Goal: Task Accomplishment & Management: Manage account settings

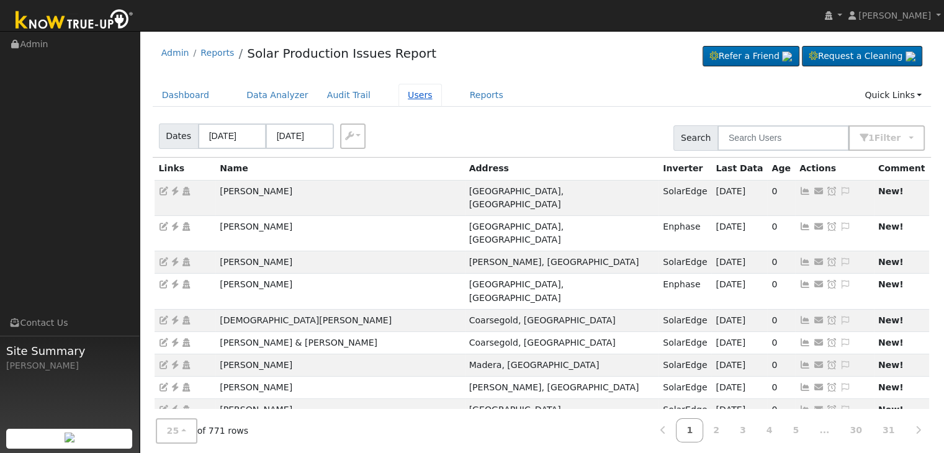
click at [398, 90] on link "Users" at bounding box center [419, 95] width 43 height 23
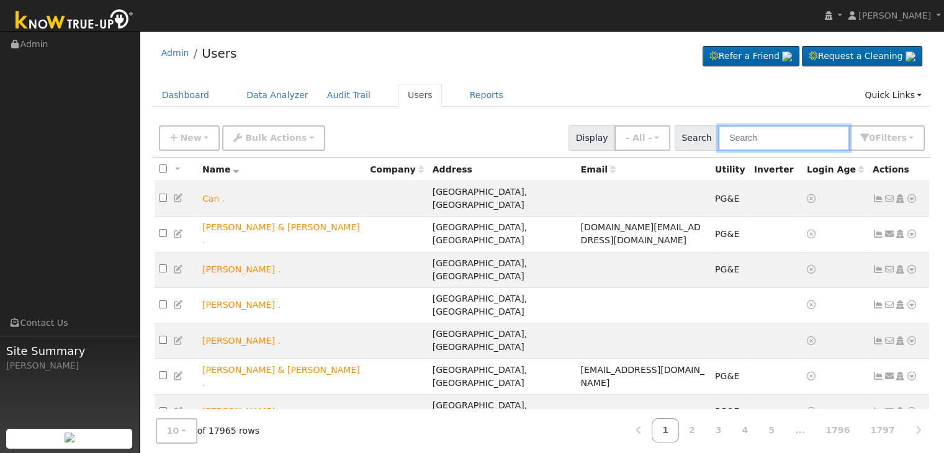
click at [748, 140] on input "text" at bounding box center [784, 137] width 132 height 25
paste input "[PERSON_NAME]"
type input "[PERSON_NAME]"
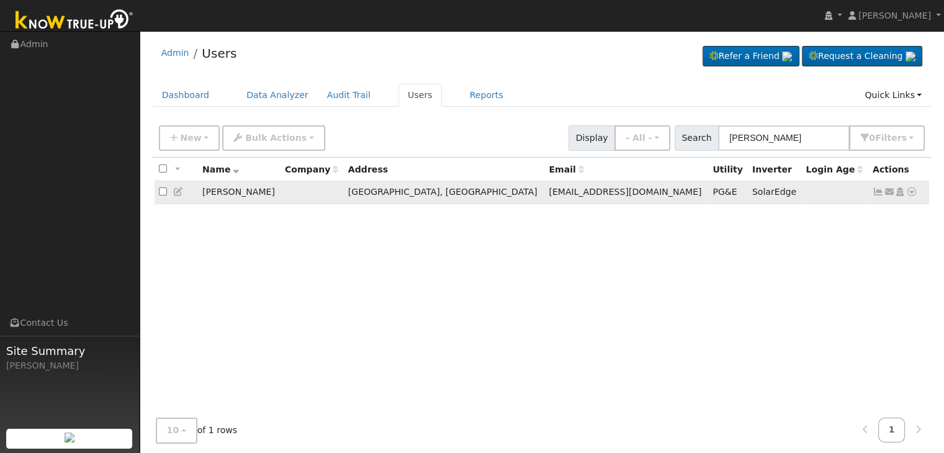
click at [877, 190] on icon at bounding box center [877, 191] width 11 height 9
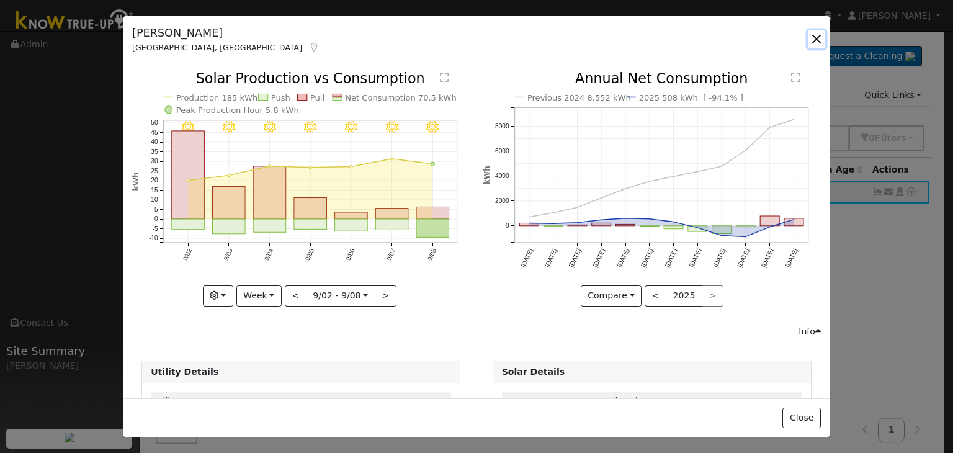
click at [815, 40] on button "button" at bounding box center [816, 38] width 17 height 17
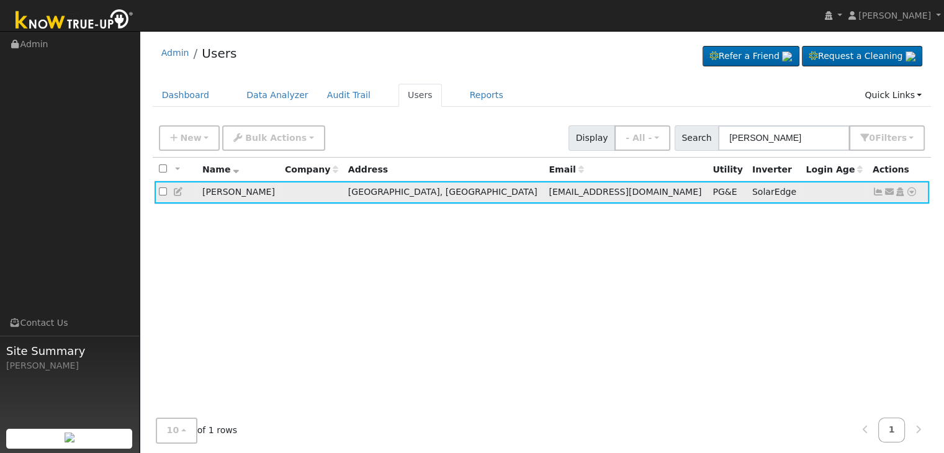
click at [878, 194] on icon at bounding box center [877, 191] width 11 height 9
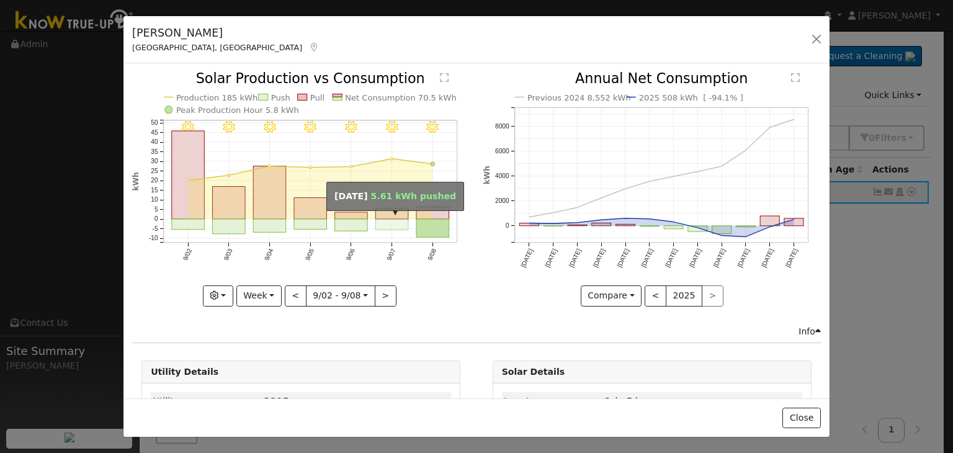
click at [385, 220] on rect "onclick=""" at bounding box center [392, 225] width 33 height 11
type input "[DATE]"
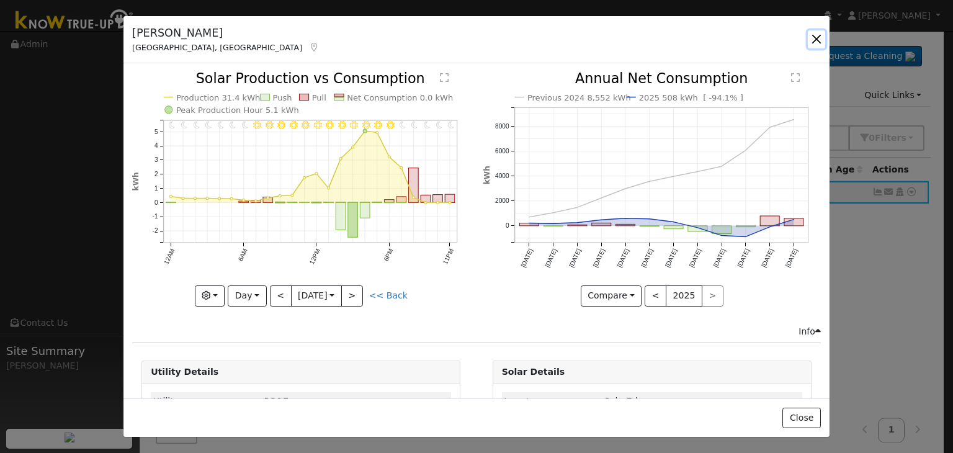
click at [820, 37] on button "button" at bounding box center [816, 38] width 17 height 17
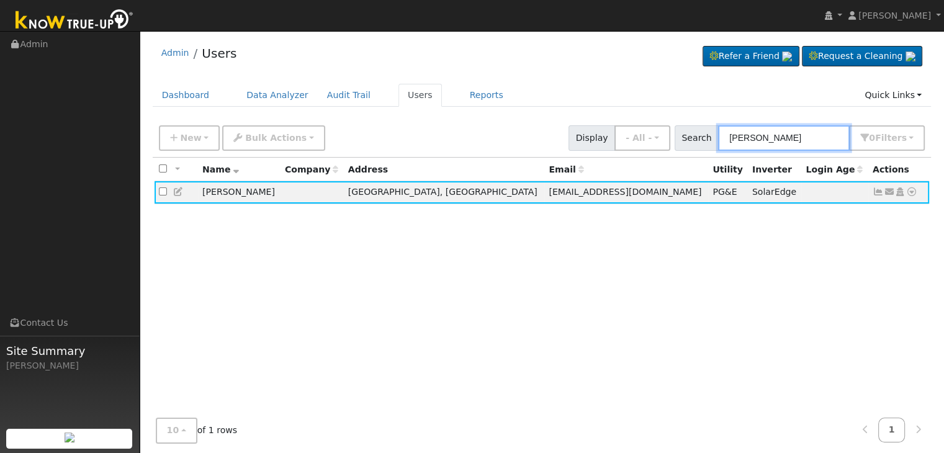
click at [745, 145] on input "[PERSON_NAME]" at bounding box center [784, 137] width 132 height 25
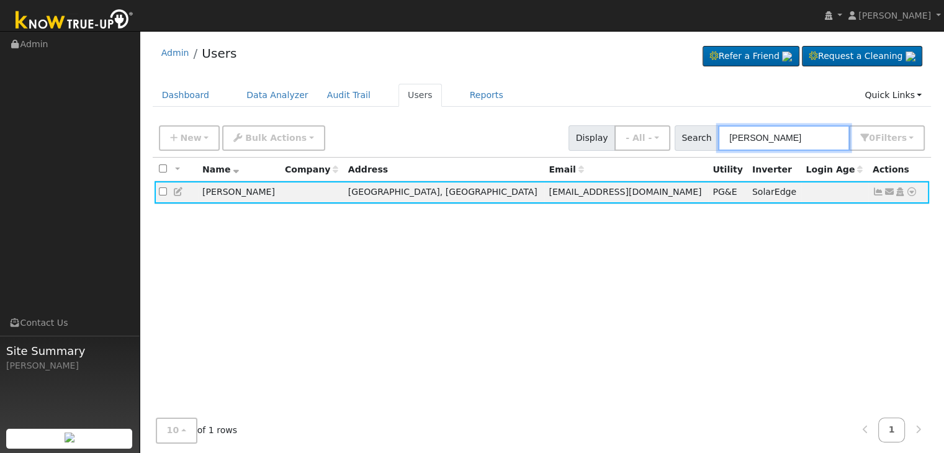
paste input "seph and [PERSON_NAME]"
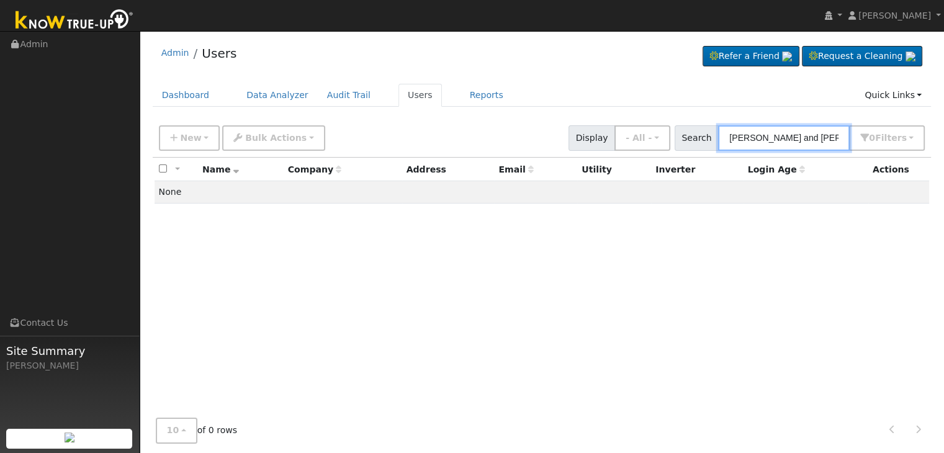
click at [779, 133] on input "[PERSON_NAME] and [PERSON_NAME]" at bounding box center [784, 137] width 132 height 25
type input "Gitti"
